Goal: Check status: Check status

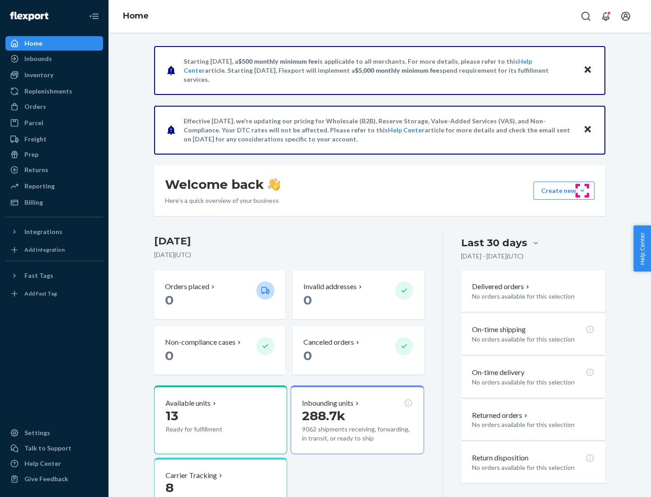
click at [582, 191] on button "Create new Create new inbound Create new order Create new product" at bounding box center [563, 191] width 61 height 18
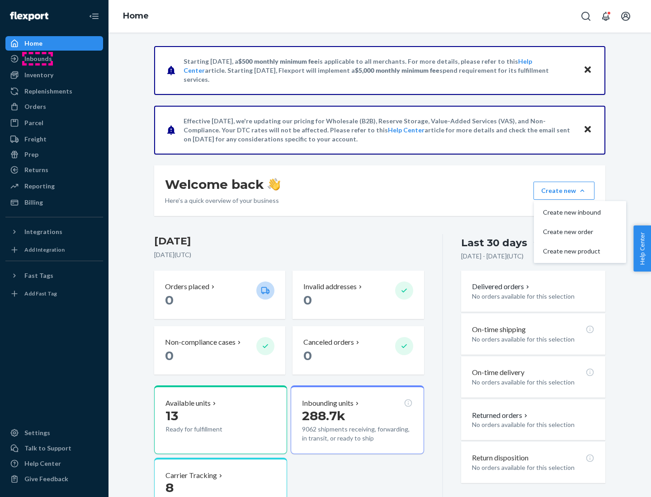
click at [38, 59] on div "Inbounds" at bounding box center [38, 58] width 28 height 9
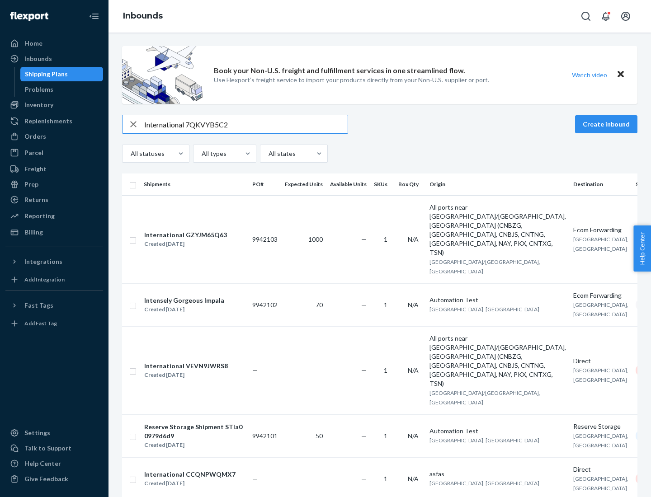
type input "International 7QKVYB5C29"
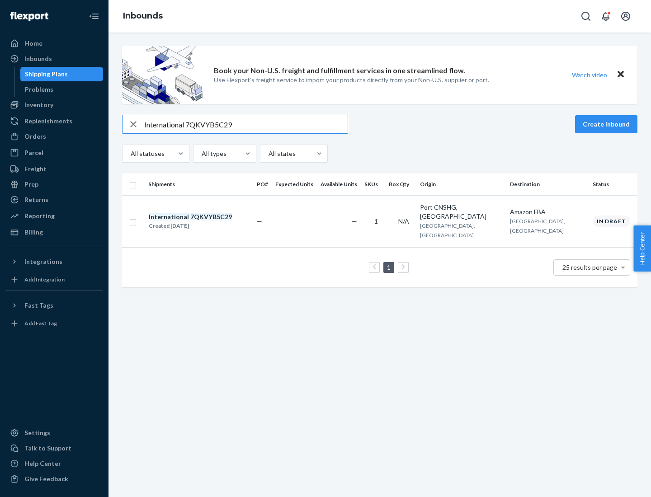
click at [206, 221] on div "Created [DATE]" at bounding box center [190, 225] width 83 height 9
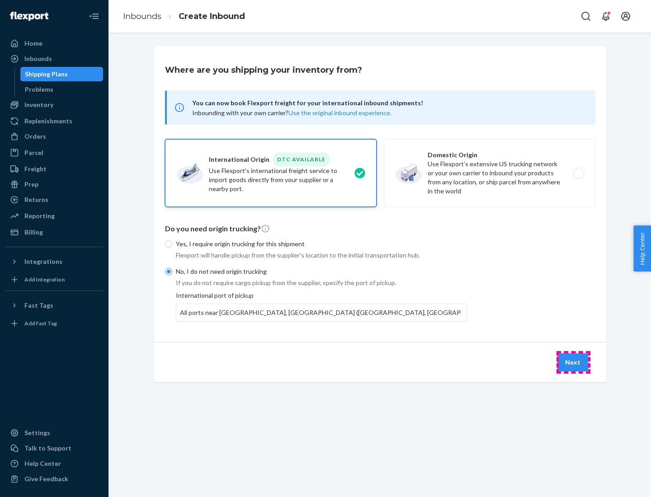
click at [573, 362] on button "Next" at bounding box center [572, 362] width 31 height 18
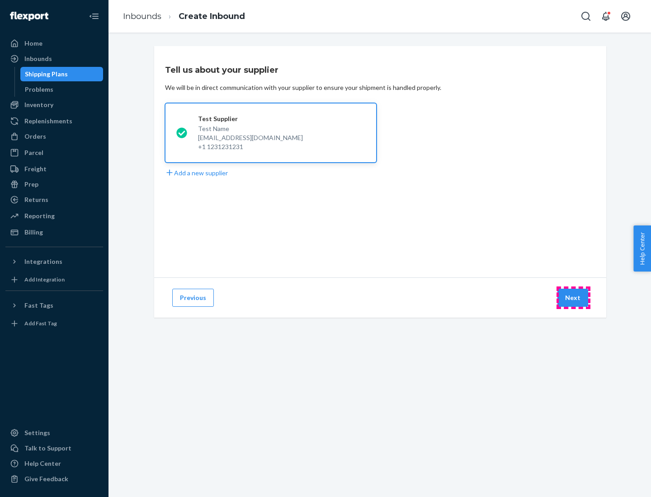
click at [573, 298] on button "Next" at bounding box center [572, 298] width 31 height 18
